Goal: Contribute content: Add original content to the website for others to see

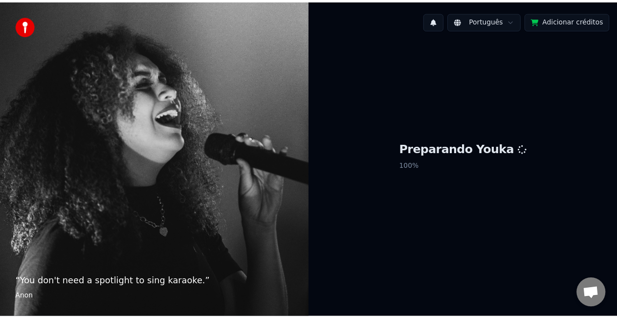
scroll to position [1794, 0]
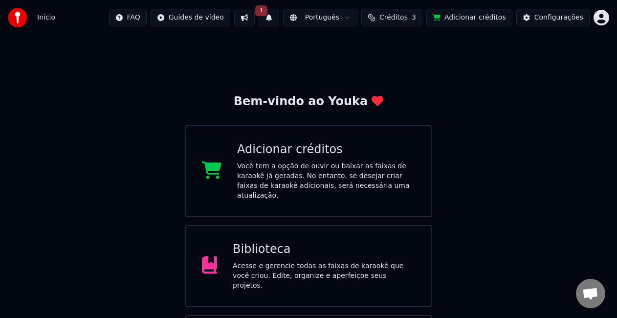
click at [279, 17] on button "1" at bounding box center [268, 18] width 21 height 18
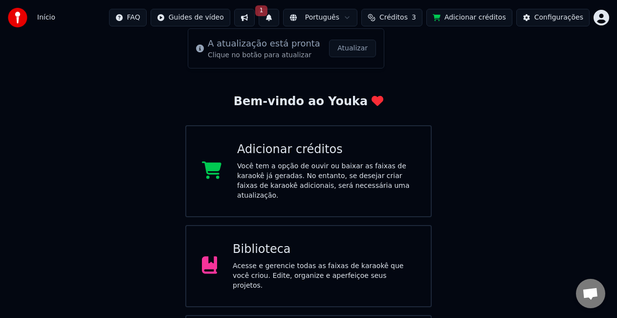
click at [337, 46] on button "Atualizar" at bounding box center [352, 49] width 47 height 18
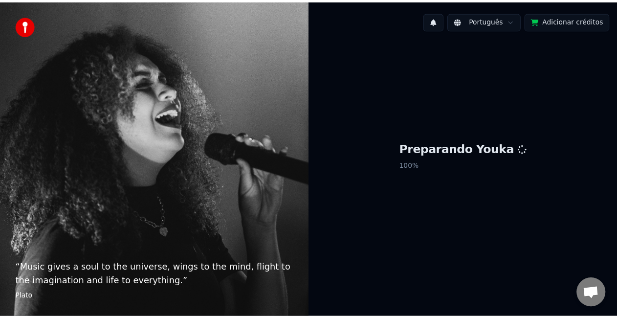
scroll to position [1794, 0]
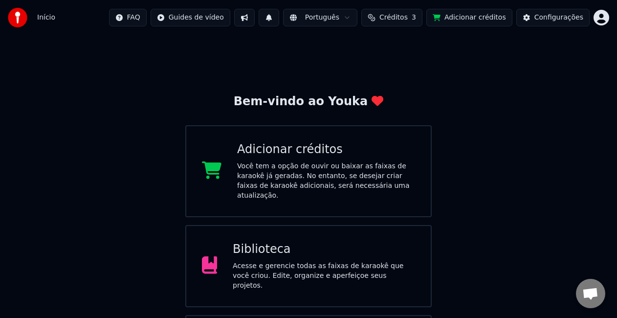
click at [197, 19] on html "Início FAQ Guides de vídeo Português Créditos 3 Adicionar créditos Configuraçõe…" at bounding box center [308, 203] width 617 height 406
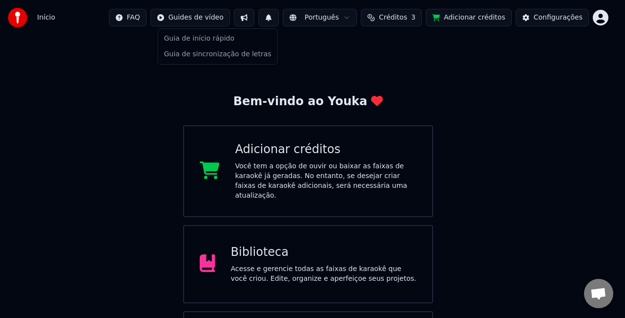
click at [256, 17] on html "Início FAQ Guides de vídeo Português Créditos 3 Adicionar créditos Configuraçõe…" at bounding box center [312, 201] width 625 height 403
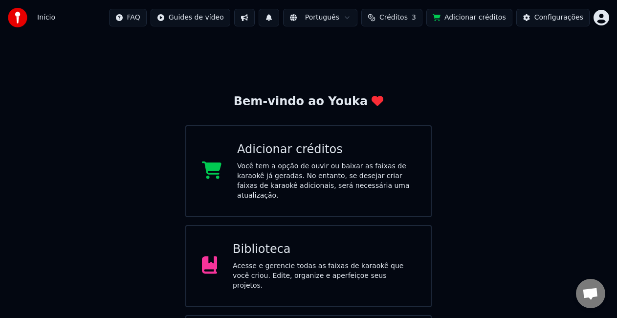
click at [255, 17] on button at bounding box center [244, 18] width 21 height 18
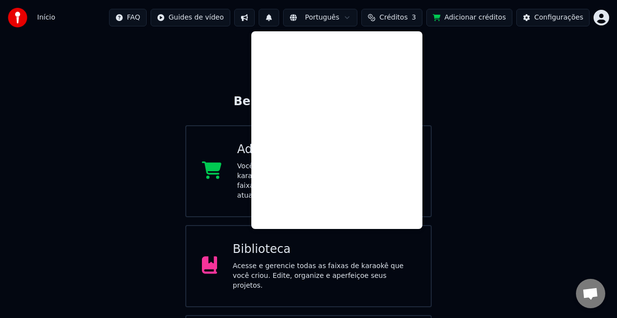
click at [279, 18] on button at bounding box center [268, 18] width 21 height 18
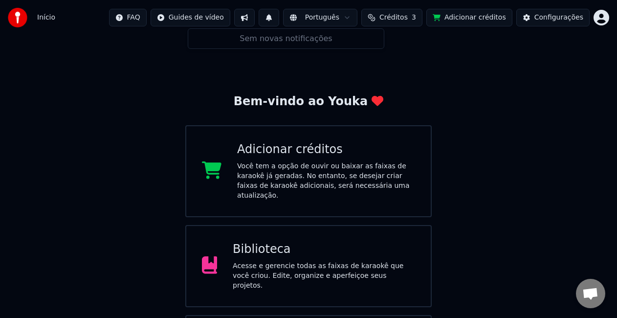
click at [405, 18] on span "Créditos" at bounding box center [393, 18] width 28 height 10
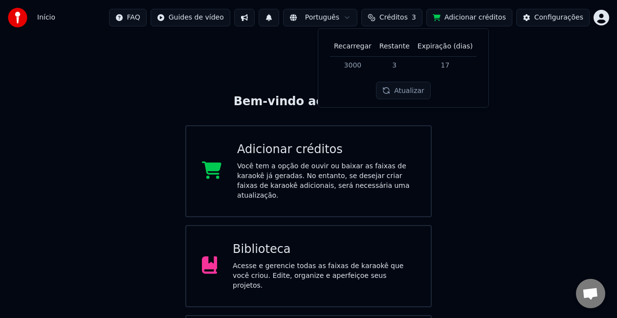
click at [405, 18] on span "Créditos" at bounding box center [393, 18] width 28 height 10
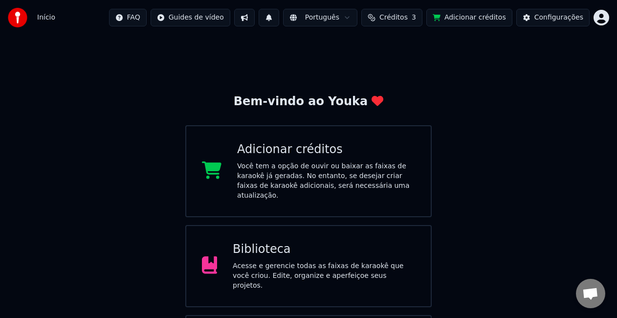
click at [459, 14] on button "Adicionar créditos" at bounding box center [469, 18] width 86 height 18
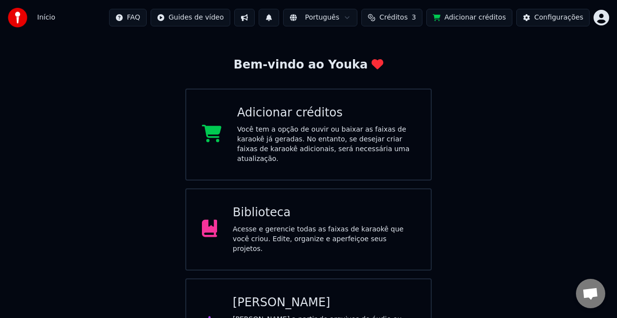
scroll to position [65, 0]
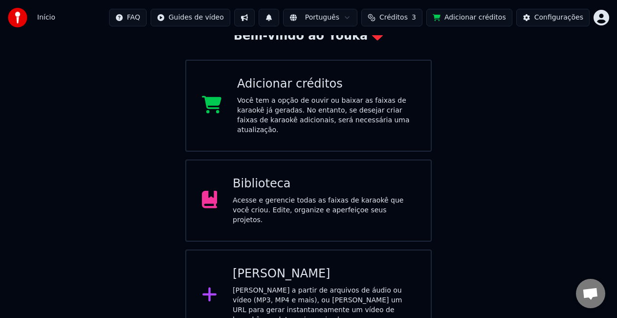
click at [320, 285] on div "[PERSON_NAME] a partir de arquivos de áudio ou vídeo (MP3, MP4 e mais), ou [PER…" at bounding box center [324, 304] width 182 height 39
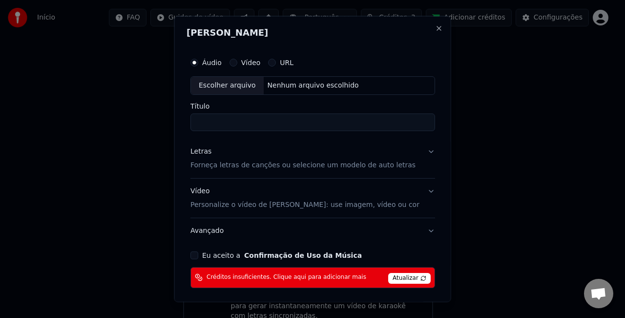
click at [198, 256] on button "Eu aceito a Confirmação de Uso da Música" at bounding box center [195, 255] width 8 height 8
click at [246, 60] on div "Vídeo" at bounding box center [244, 63] width 31 height 8
click at [276, 62] on button "URL" at bounding box center [272, 63] width 8 height 8
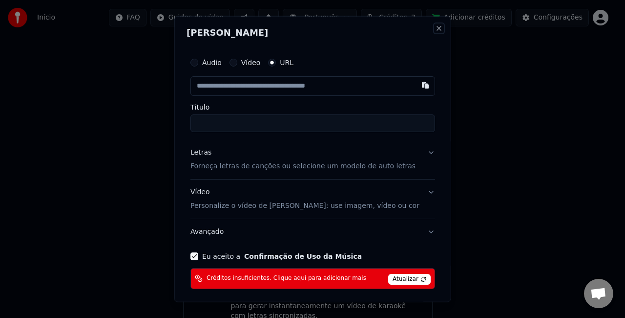
click at [435, 28] on button "Close" at bounding box center [439, 28] width 8 height 8
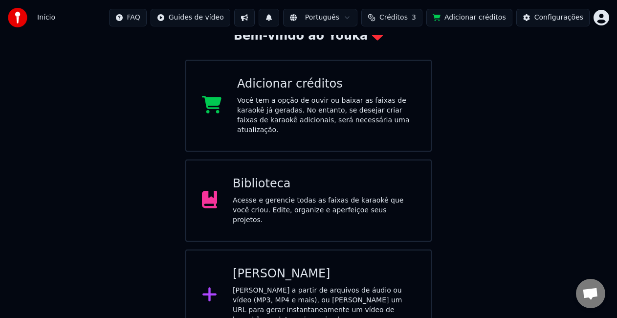
click at [261, 220] on div "Biblioteca Acesse e gerencie todas as faixas de karaokê que você criou. Edite, …" at bounding box center [308, 200] width 247 height 82
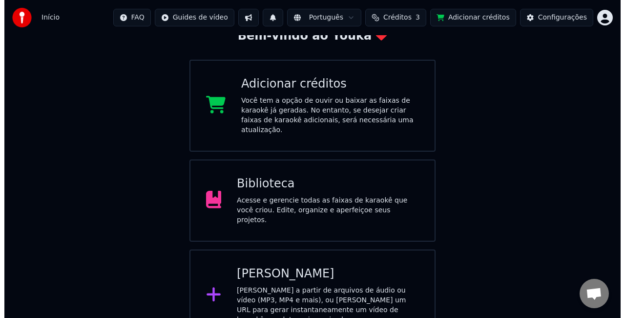
scroll to position [22, 0]
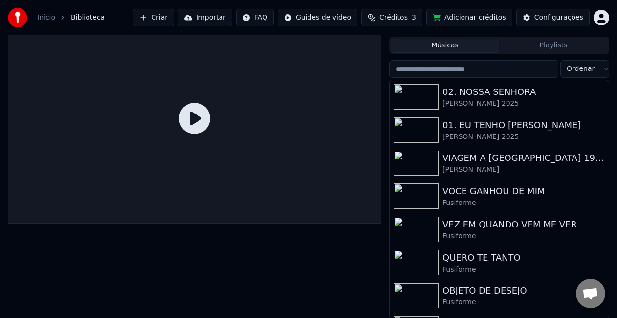
click at [232, 17] on button "Importar" at bounding box center [205, 18] width 54 height 18
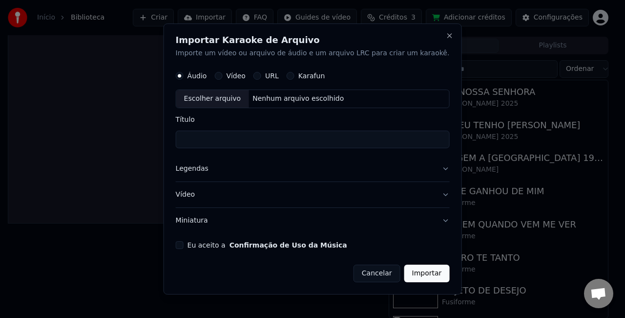
click at [184, 243] on button "Eu aceito a Confirmação de Uso da Música" at bounding box center [180, 245] width 8 height 8
click at [212, 220] on button "Miniatura" at bounding box center [313, 220] width 274 height 25
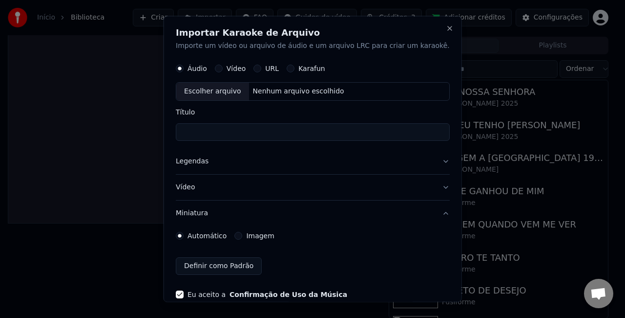
click at [268, 233] on label "Imagem" at bounding box center [260, 235] width 28 height 7
click at [242, 233] on button "Imagem" at bounding box center [239, 235] width 8 height 8
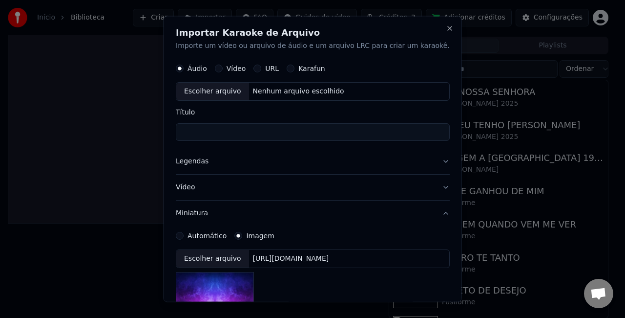
click at [293, 261] on div "[URL][DOMAIN_NAME]" at bounding box center [291, 258] width 84 height 10
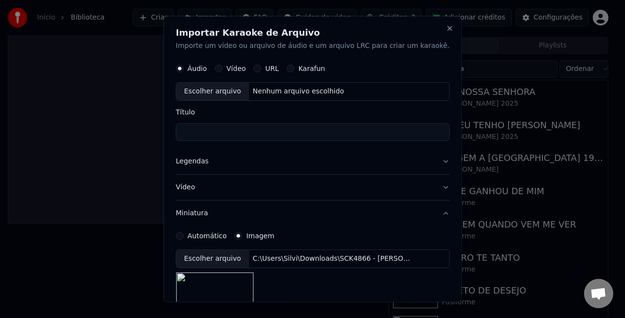
click at [207, 157] on button "Legendas" at bounding box center [313, 160] width 274 height 25
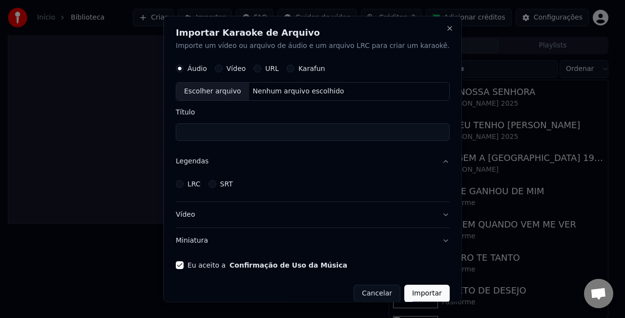
click at [201, 186] on label "LRC" at bounding box center [194, 183] width 13 height 7
click at [184, 186] on button "LRC" at bounding box center [180, 183] width 8 height 8
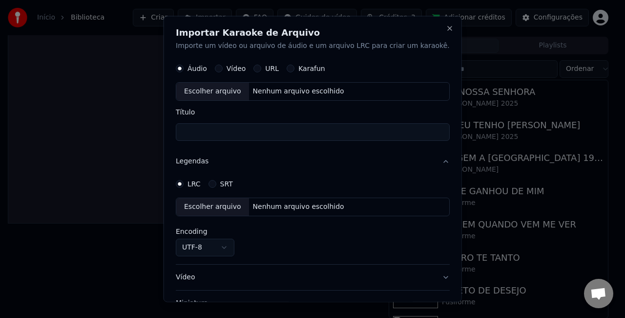
click at [288, 208] on div "Nenhum arquivo escolhido" at bounding box center [298, 206] width 99 height 10
select select "**********"
click at [296, 91] on div "Nenhum arquivo escolhido" at bounding box center [298, 91] width 99 height 10
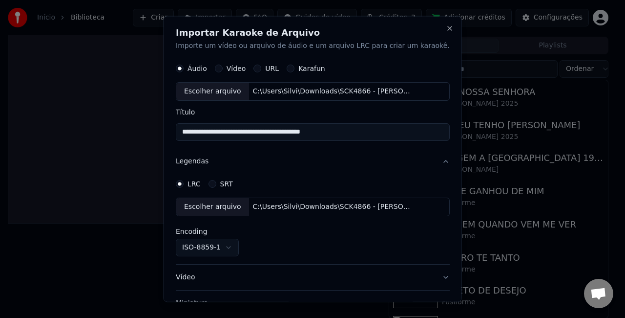
type input "**********"
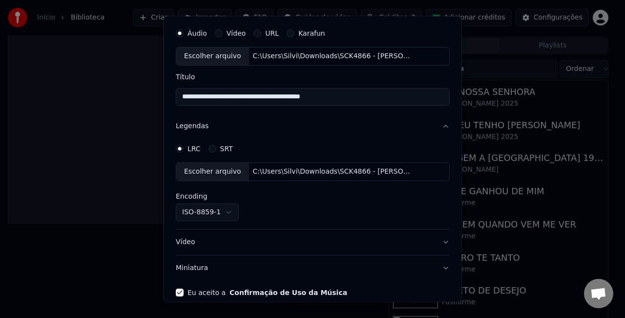
scroll to position [73, 0]
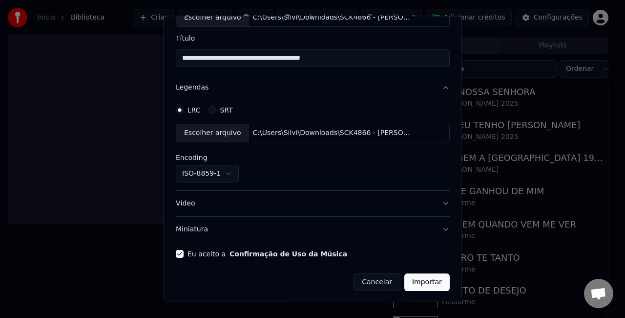
click at [405, 281] on button "Importar" at bounding box center [427, 282] width 45 height 18
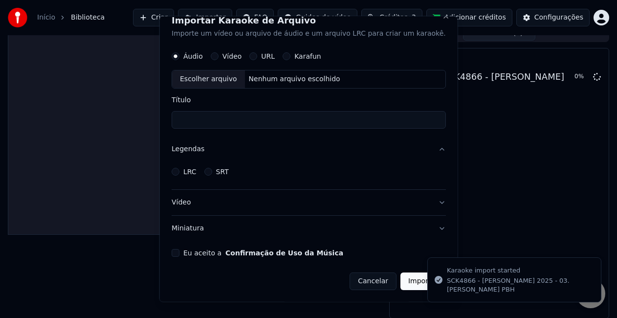
scroll to position [11, 0]
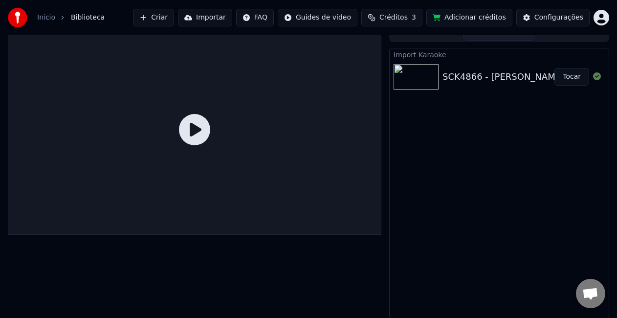
click at [573, 74] on button "Tocar" at bounding box center [571, 77] width 35 height 18
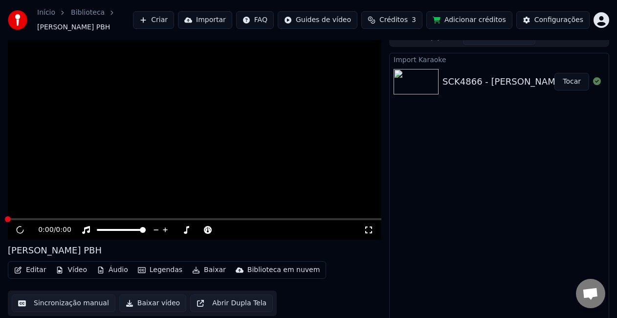
scroll to position [16, 0]
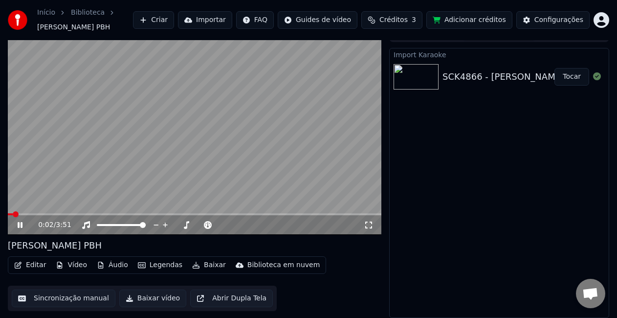
click at [118, 261] on button "Áudio" at bounding box center [112, 265] width 39 height 14
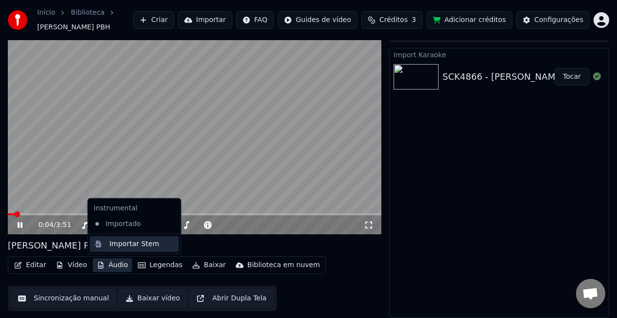
click at [120, 244] on div "Importar Stem" at bounding box center [134, 244] width 50 height 10
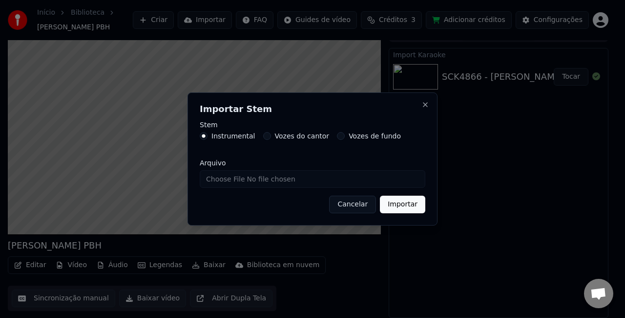
click at [280, 140] on div "Stem Instrumental Vozes do cantor Vozes de fundo" at bounding box center [313, 136] width 226 height 30
click at [280, 134] on label "Vozes do cantor" at bounding box center [302, 135] width 55 height 7
click at [271, 134] on button "Vozes do cantor" at bounding box center [267, 136] width 8 height 8
click at [277, 182] on input "Arquivo" at bounding box center [313, 179] width 226 height 18
type input "**********"
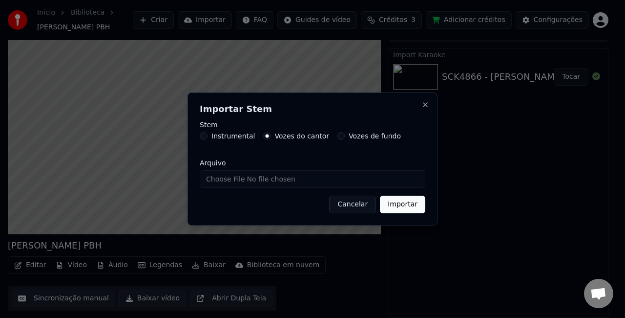
click at [408, 204] on button "Importar" at bounding box center [402, 204] width 45 height 18
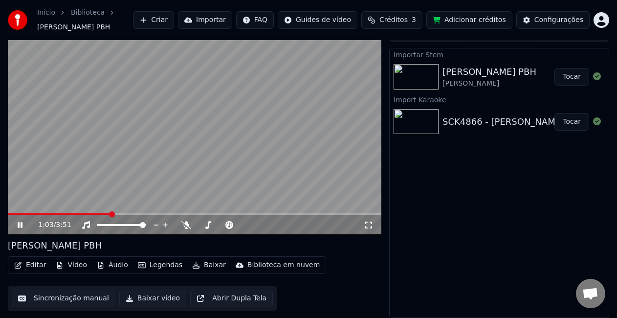
click at [575, 77] on button "Tocar" at bounding box center [571, 77] width 35 height 18
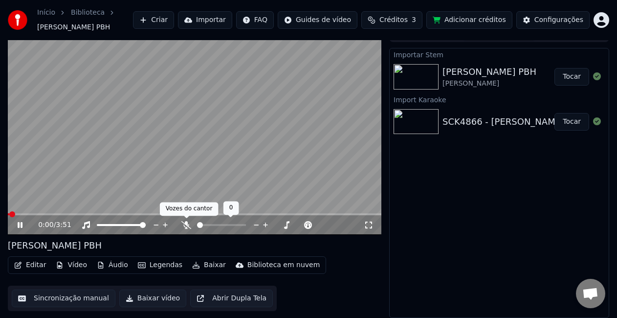
click at [188, 226] on icon at bounding box center [186, 225] width 10 height 8
click at [24, 261] on button "Editar" at bounding box center [30, 265] width 40 height 14
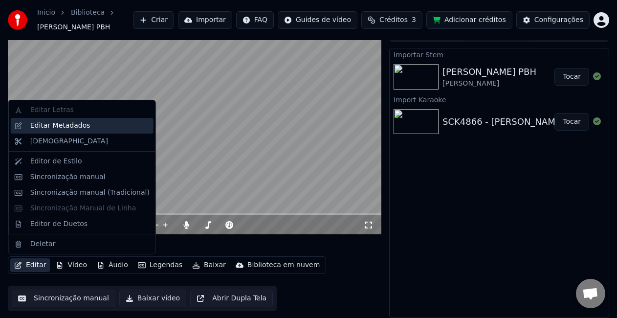
click at [43, 126] on div "Editar Metadados" at bounding box center [60, 126] width 60 height 10
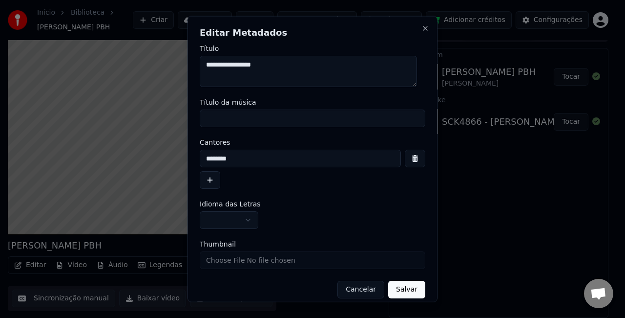
drag, startPoint x: 281, startPoint y: 58, endPoint x: -52, endPoint y: -7, distance: 339.4
click at [0, 0] on html "Início Biblioteca [PERSON_NAME] PBH Criar Importar FAQ Guides de vídeo Créditos…" at bounding box center [312, 143] width 625 height 318
paste textarea "**********"
type textarea "**********"
click at [245, 117] on input "Título da música" at bounding box center [313, 118] width 226 height 18
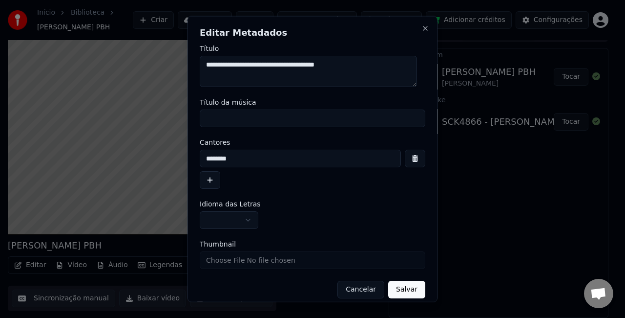
paste input "**********"
type input "**********"
click at [256, 157] on input "********" at bounding box center [300, 158] width 201 height 18
drag, startPoint x: 258, startPoint y: 156, endPoint x: 48, endPoint y: 128, distance: 212.0
click at [21, 124] on body "Início Biblioteca [PERSON_NAME] PBH Criar Importar FAQ Guides de vídeo Créditos…" at bounding box center [308, 143] width 617 height 318
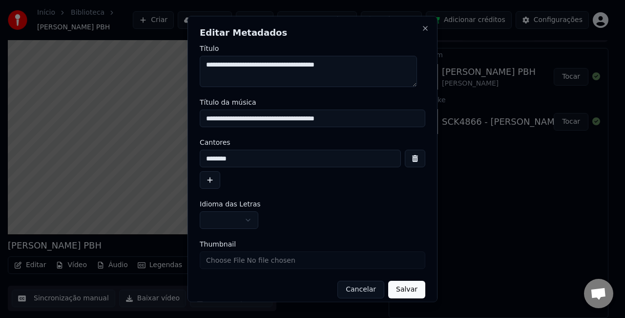
paste input "**********"
drag, startPoint x: 239, startPoint y: 158, endPoint x: -154, endPoint y: 51, distance: 407.5
click at [0, 51] on html "Início Biblioteca [PERSON_NAME] PBH Criar Importar FAQ Guides de vídeo Créditos…" at bounding box center [312, 143] width 625 height 318
drag, startPoint x: 364, startPoint y: 161, endPoint x: 252, endPoint y: 186, distance: 115.0
click at [252, 186] on div "**********" at bounding box center [313, 168] width 226 height 39
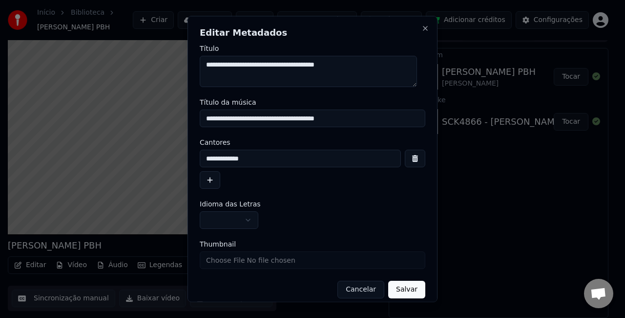
type input "**********"
drag, startPoint x: 291, startPoint y: 117, endPoint x: 350, endPoint y: 148, distance: 66.9
click at [0, 81] on html "Início Biblioteca [PERSON_NAME] PBH Criar Importar FAQ Guides de vídeo Créditos…" at bounding box center [312, 143] width 625 height 318
type input "**********"
click at [251, 221] on button "button" at bounding box center [229, 220] width 59 height 18
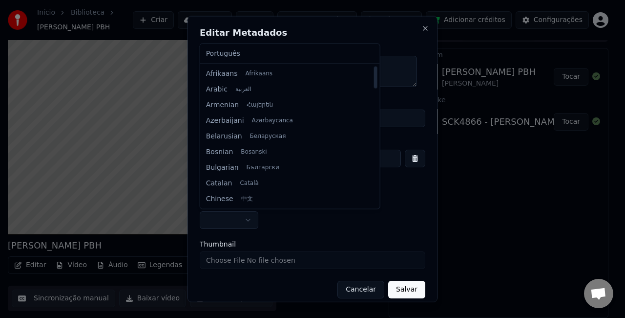
select select "**"
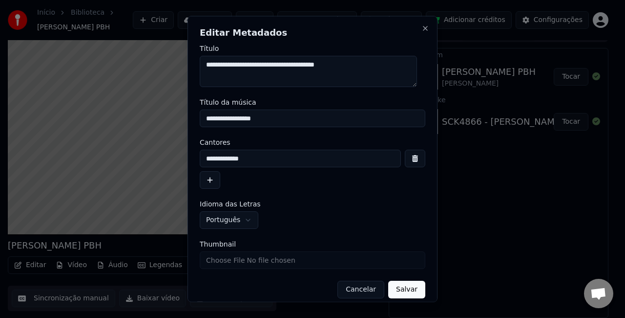
click at [412, 295] on button "Salvar" at bounding box center [406, 289] width 37 height 18
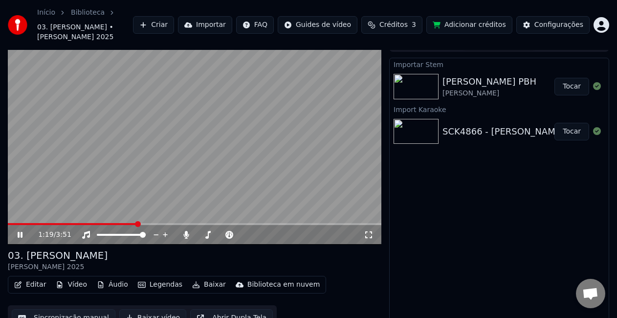
click at [139, 311] on button "Baixar vídeo" at bounding box center [152, 318] width 67 height 18
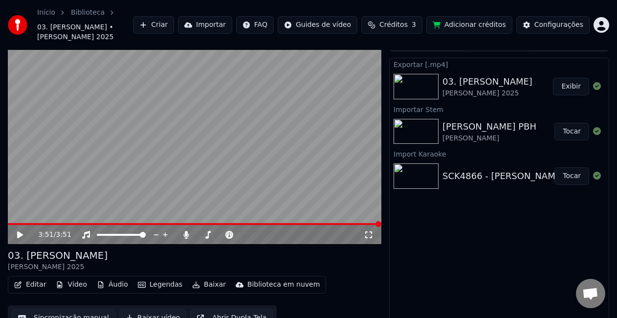
scroll to position [1848, 0]
